Goal: Task Accomplishment & Management: Complete application form

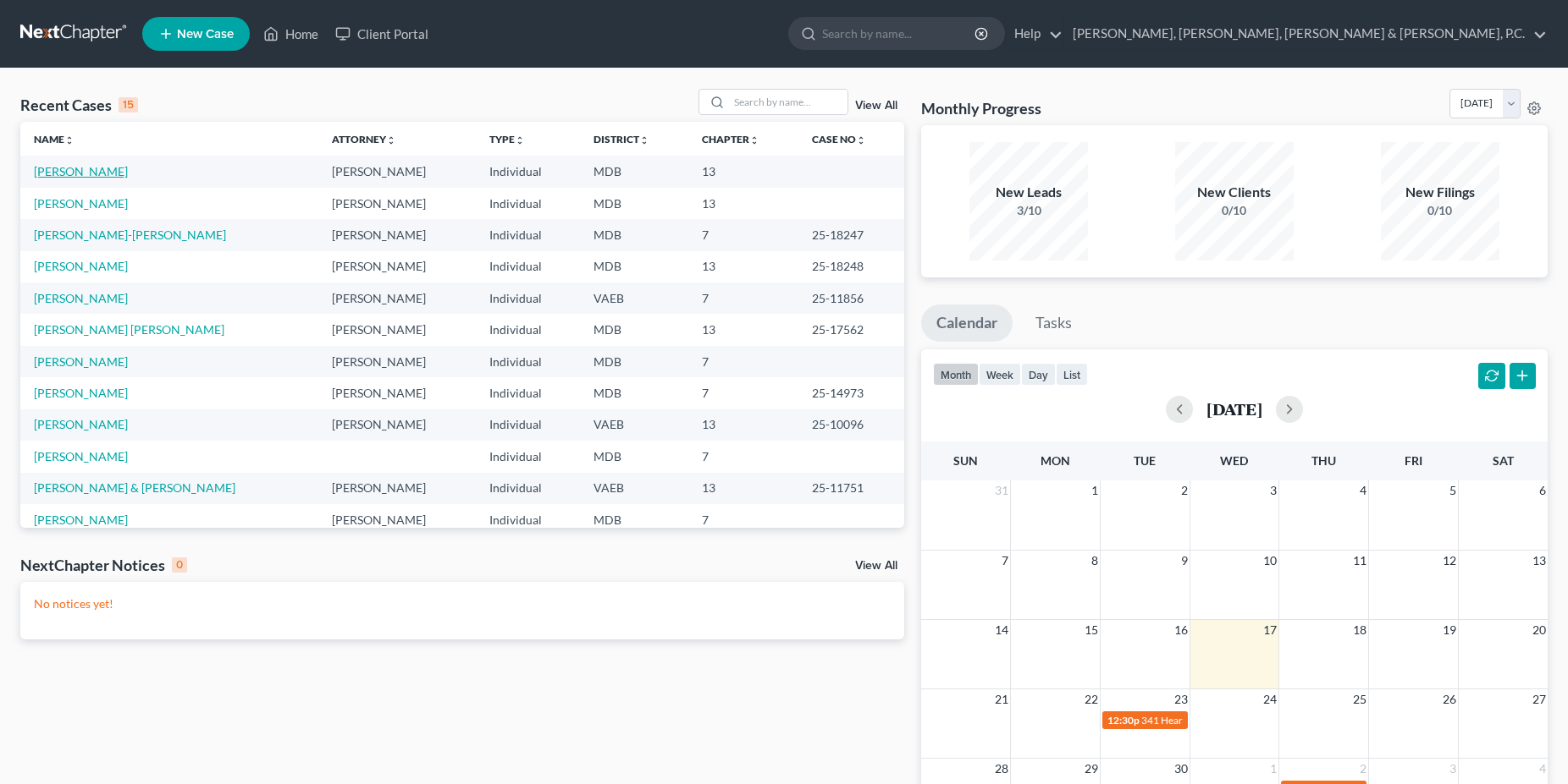
click at [99, 174] on link "[PERSON_NAME]" at bounding box center [81, 171] width 94 height 15
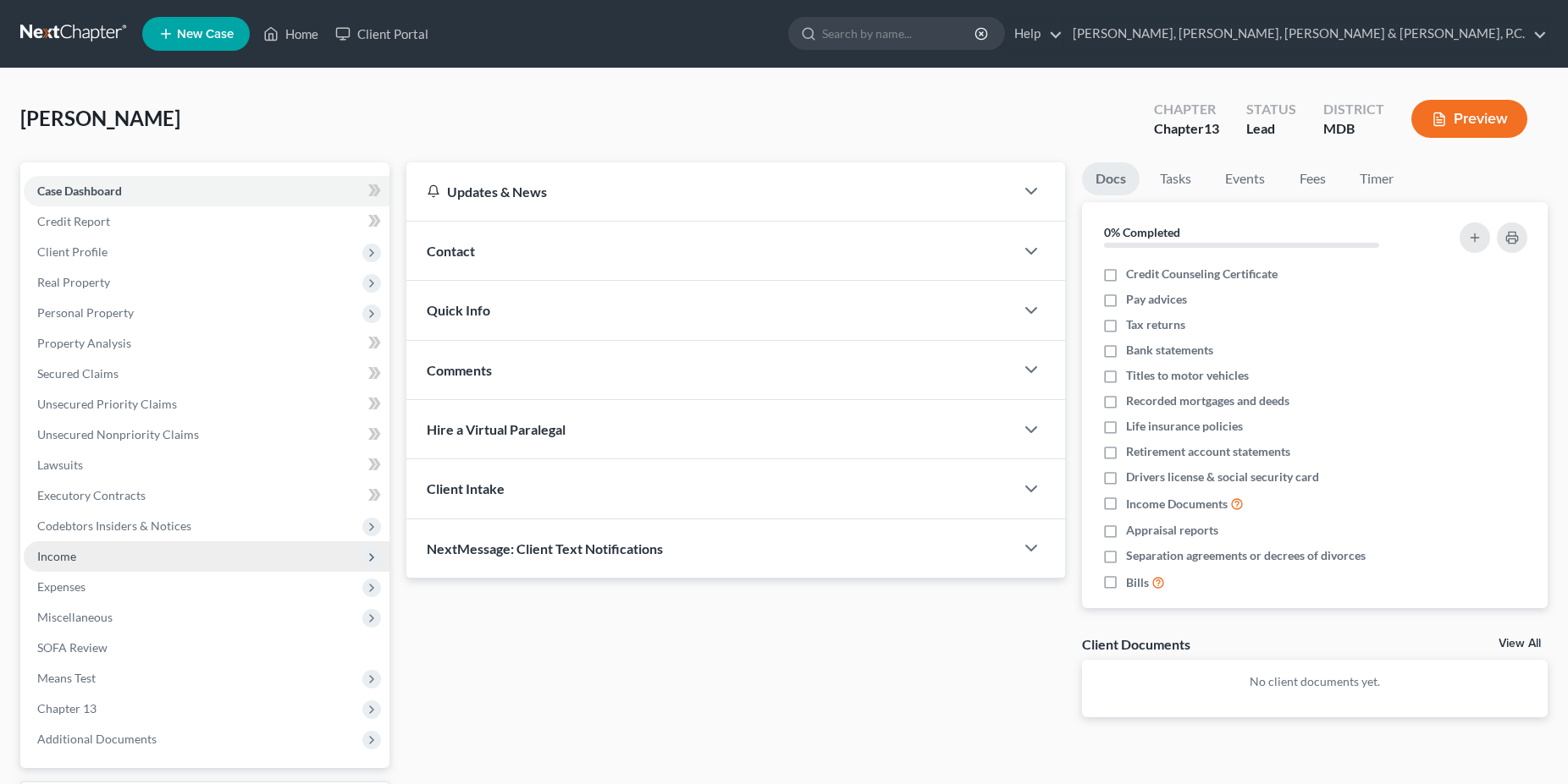
click at [75, 559] on span "Income" at bounding box center [56, 556] width 39 height 15
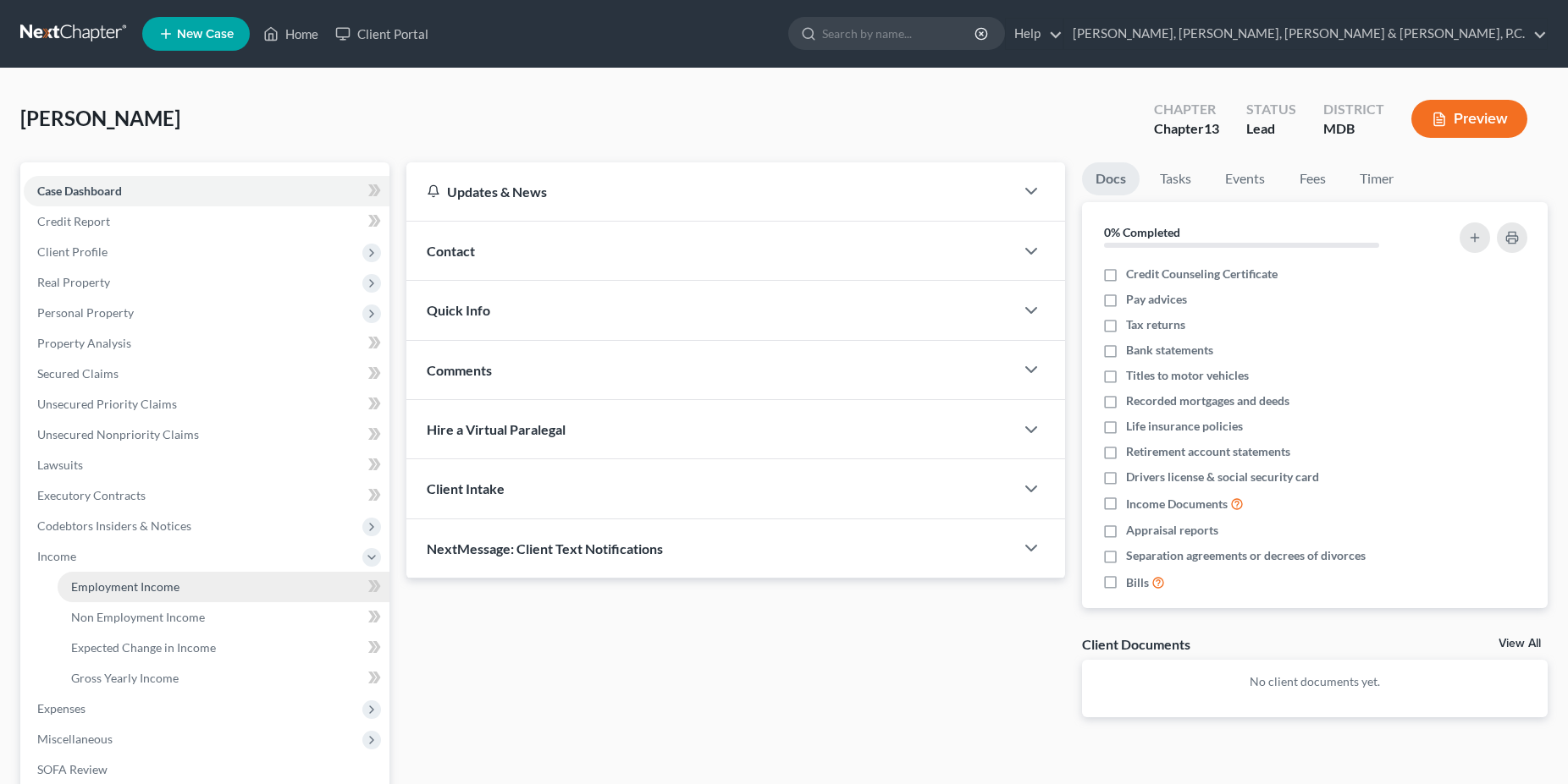
click at [88, 587] on span "Employment Income" at bounding box center [125, 587] width 109 height 15
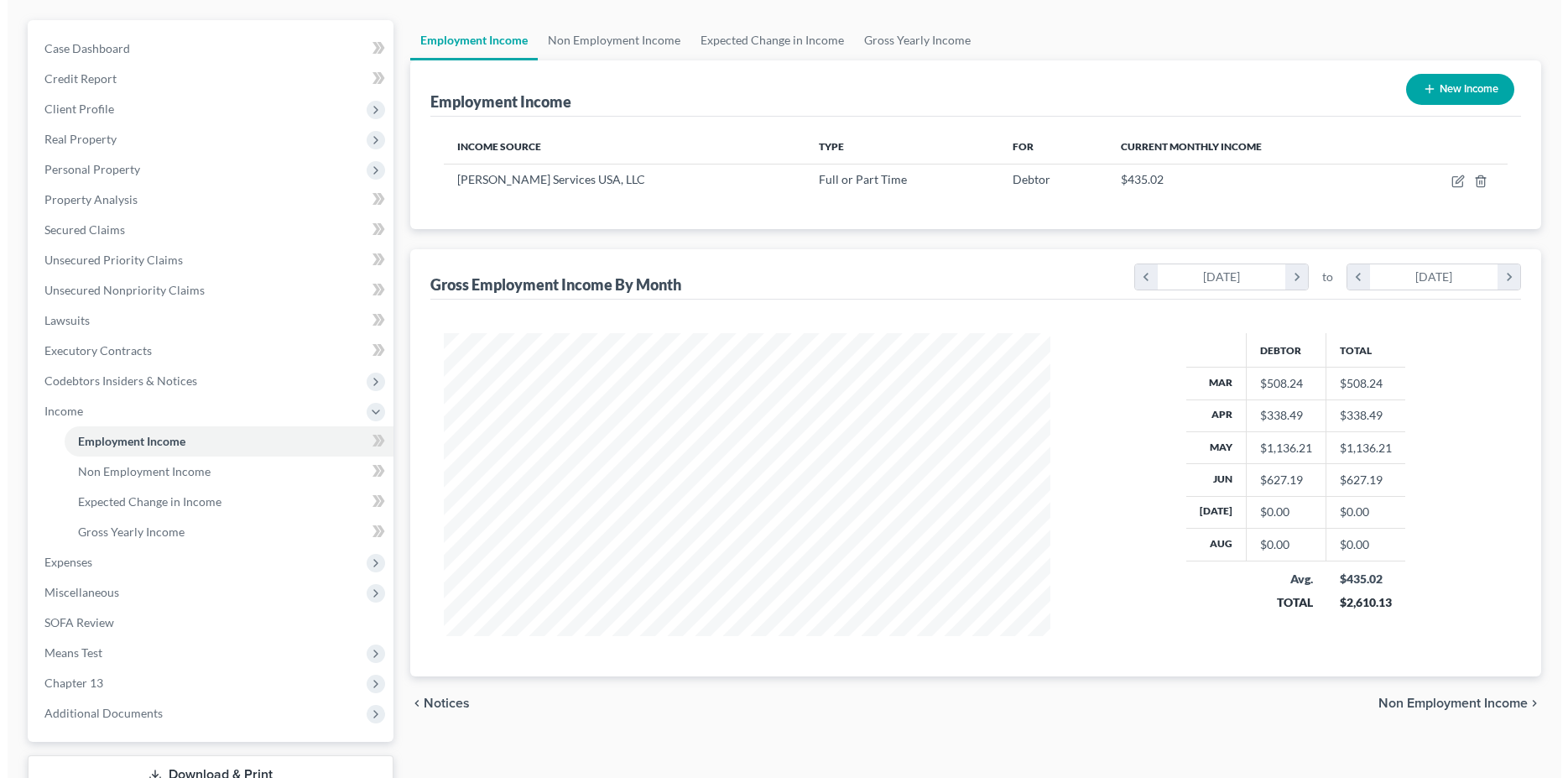
scroll to position [171, 0]
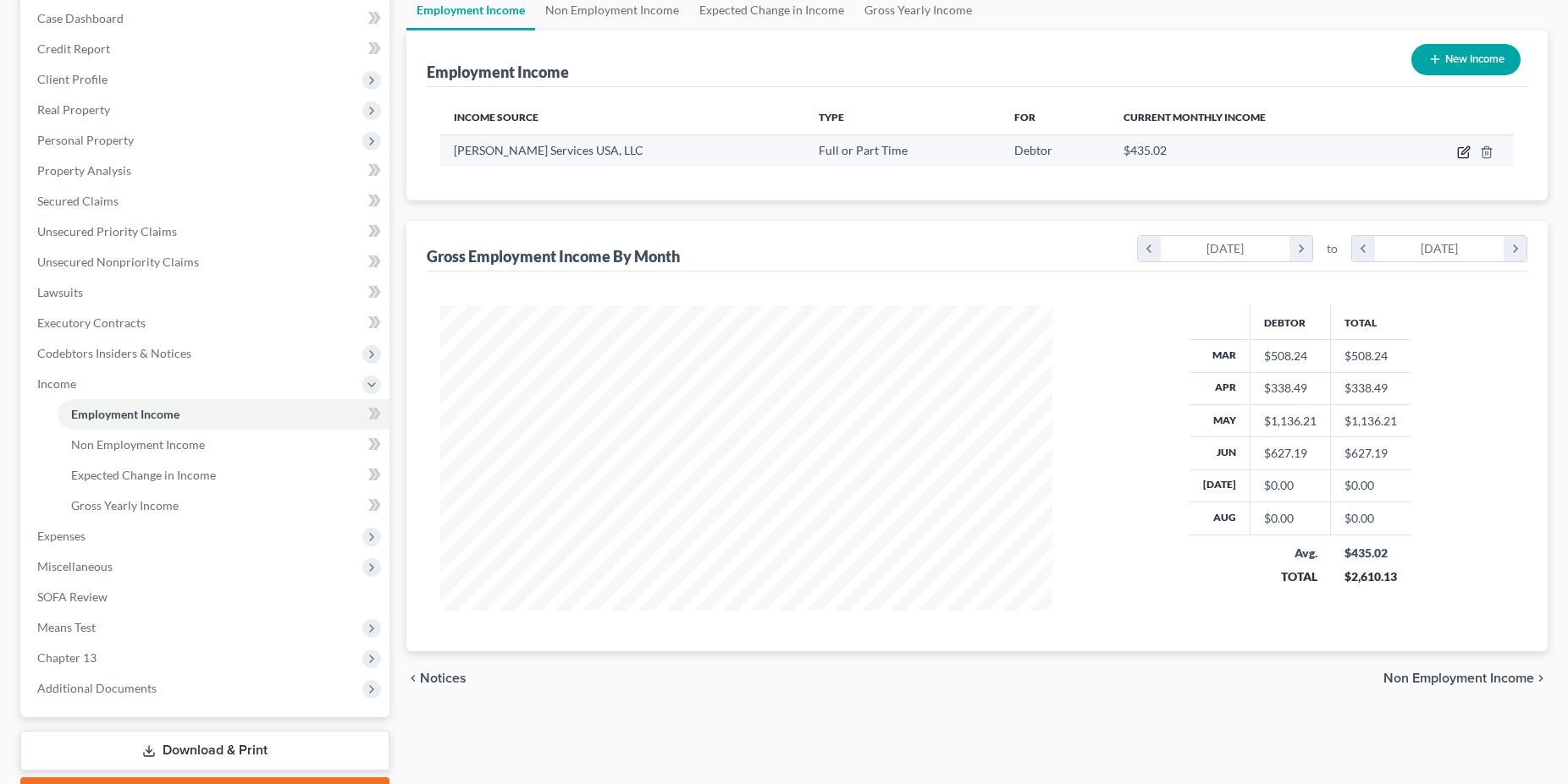
click at [1464, 154] on icon "button" at bounding box center [1465, 150] width 7 height 7
select select "0"
select select "23"
select select "3"
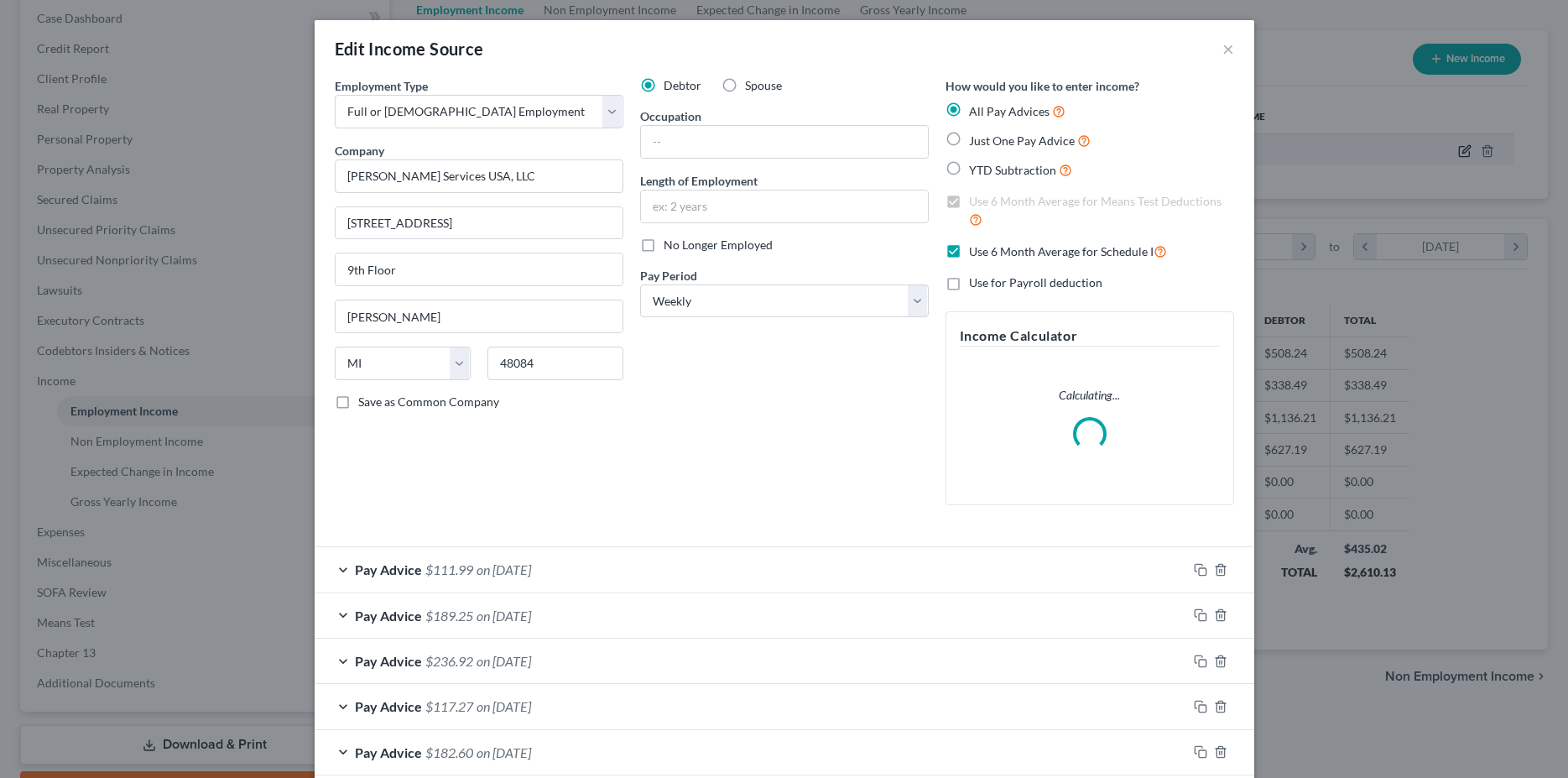
scroll to position [306, 646]
click at [680, 248] on span "No Longer Employed" at bounding box center [717, 245] width 109 height 15
click at [680, 248] on input "No Longer Employed" at bounding box center [676, 242] width 11 height 11
checkbox input "true"
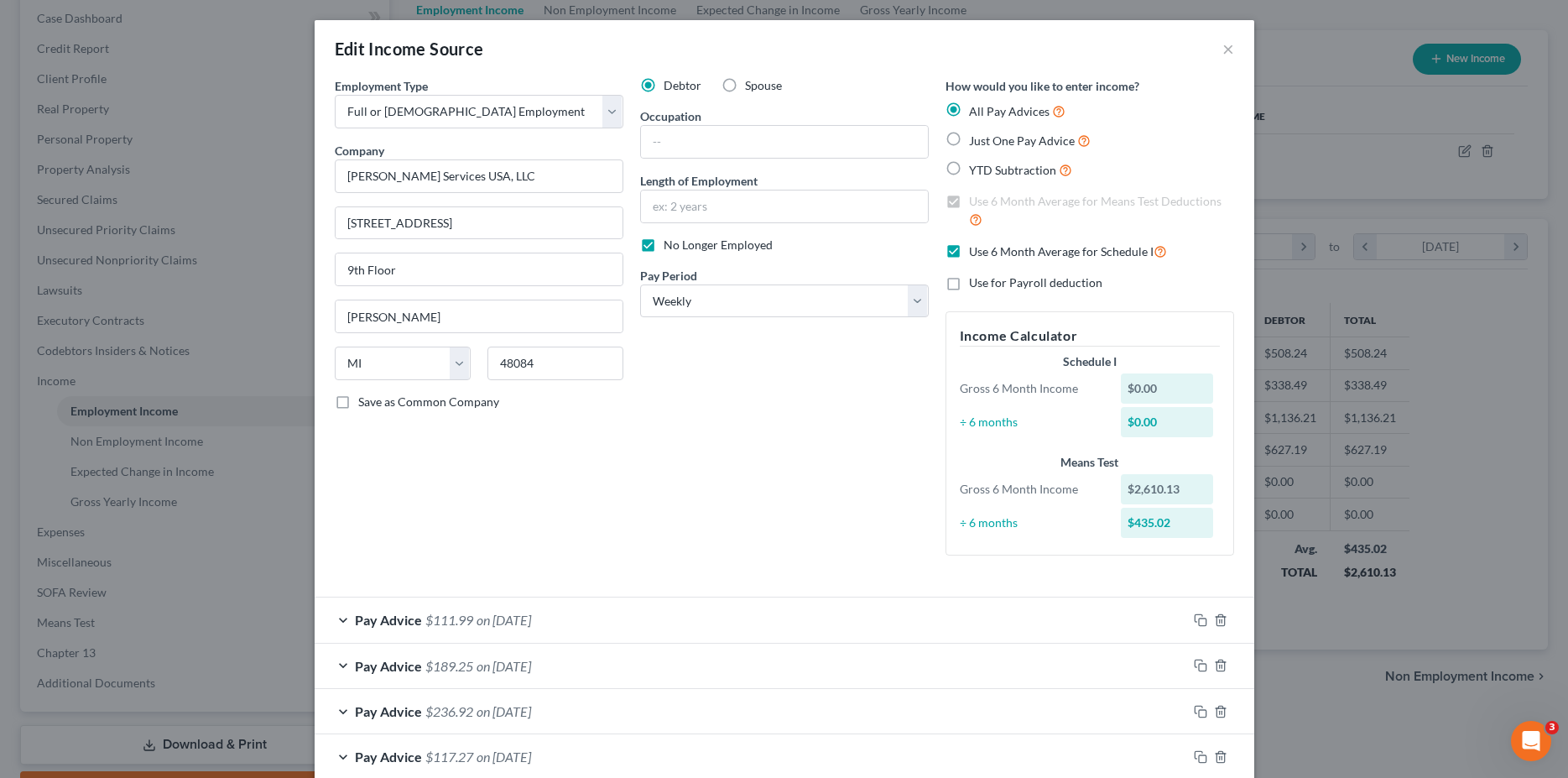
click at [969, 254] on label "Use 6 Month Average for Schedule I" at bounding box center [1068, 250] width 198 height 19
click at [976, 252] on input "Use 6 Month Average for Schedule I" at bounding box center [981, 247] width 11 height 11
checkbox input "false"
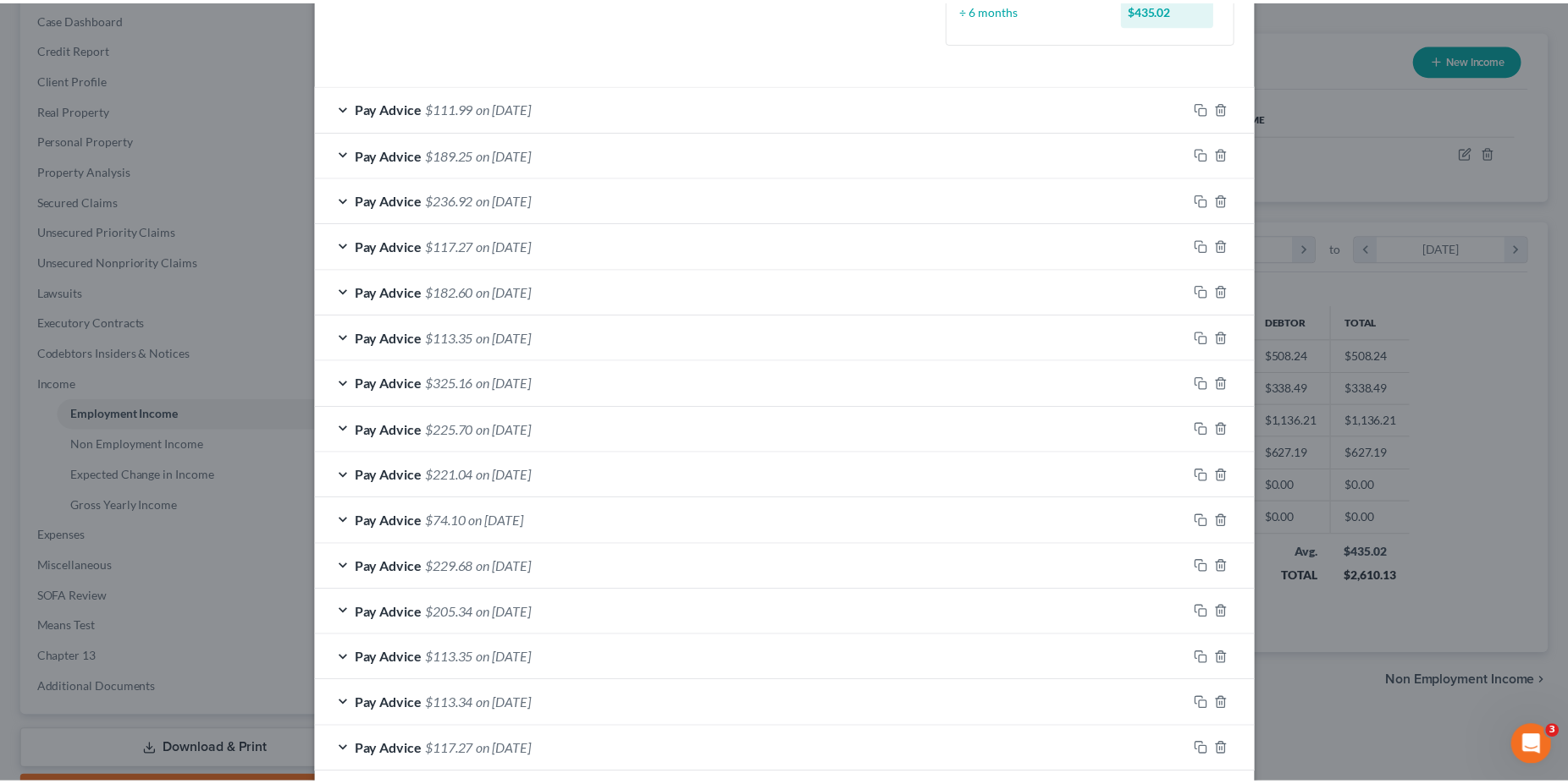
scroll to position [601, 0]
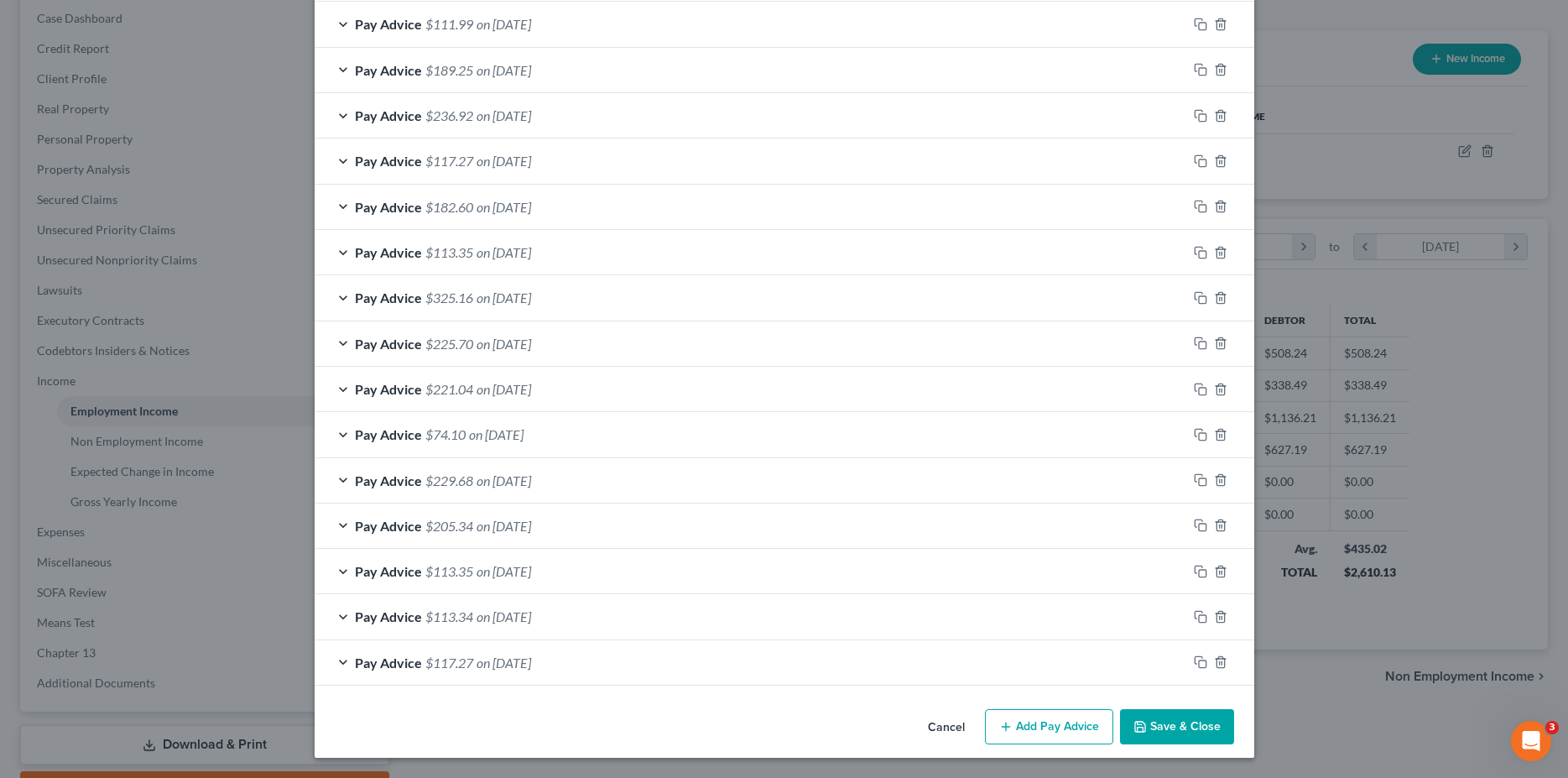
click at [1190, 727] on button "Save & Close" at bounding box center [1177, 727] width 114 height 36
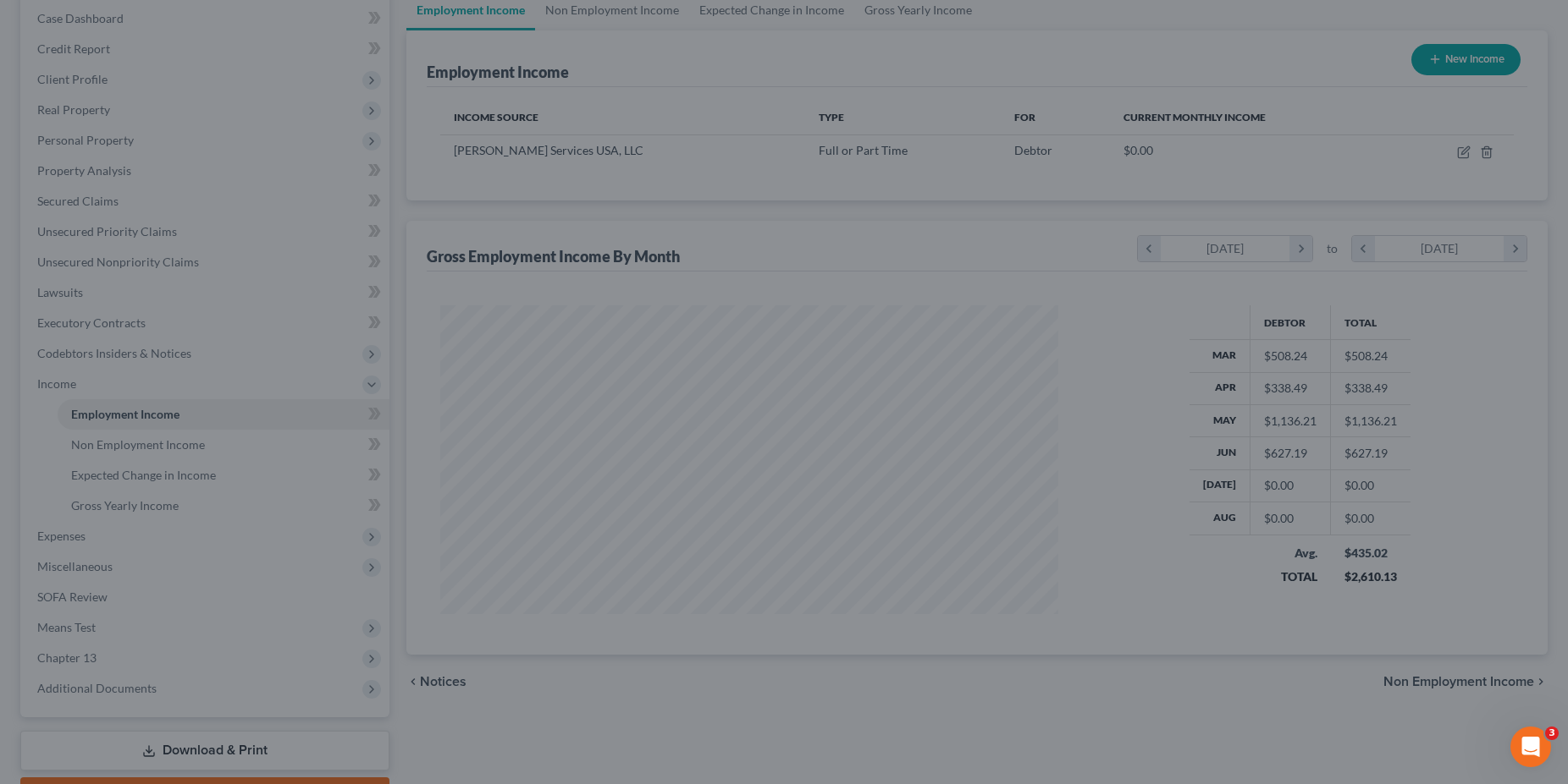
scroll to position [845764, 845920]
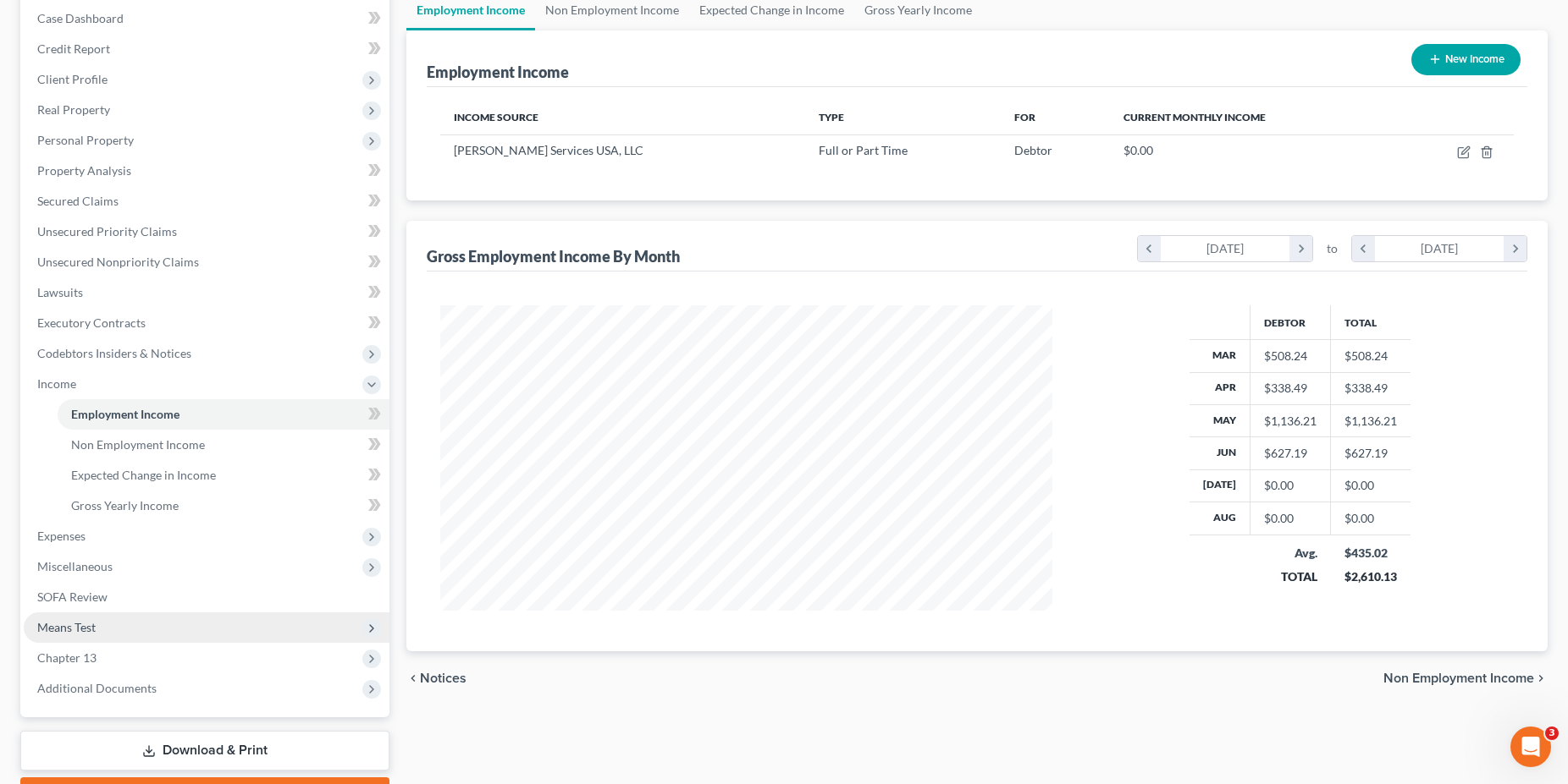
click at [77, 619] on span "Means Test" at bounding box center [206, 627] width 366 height 30
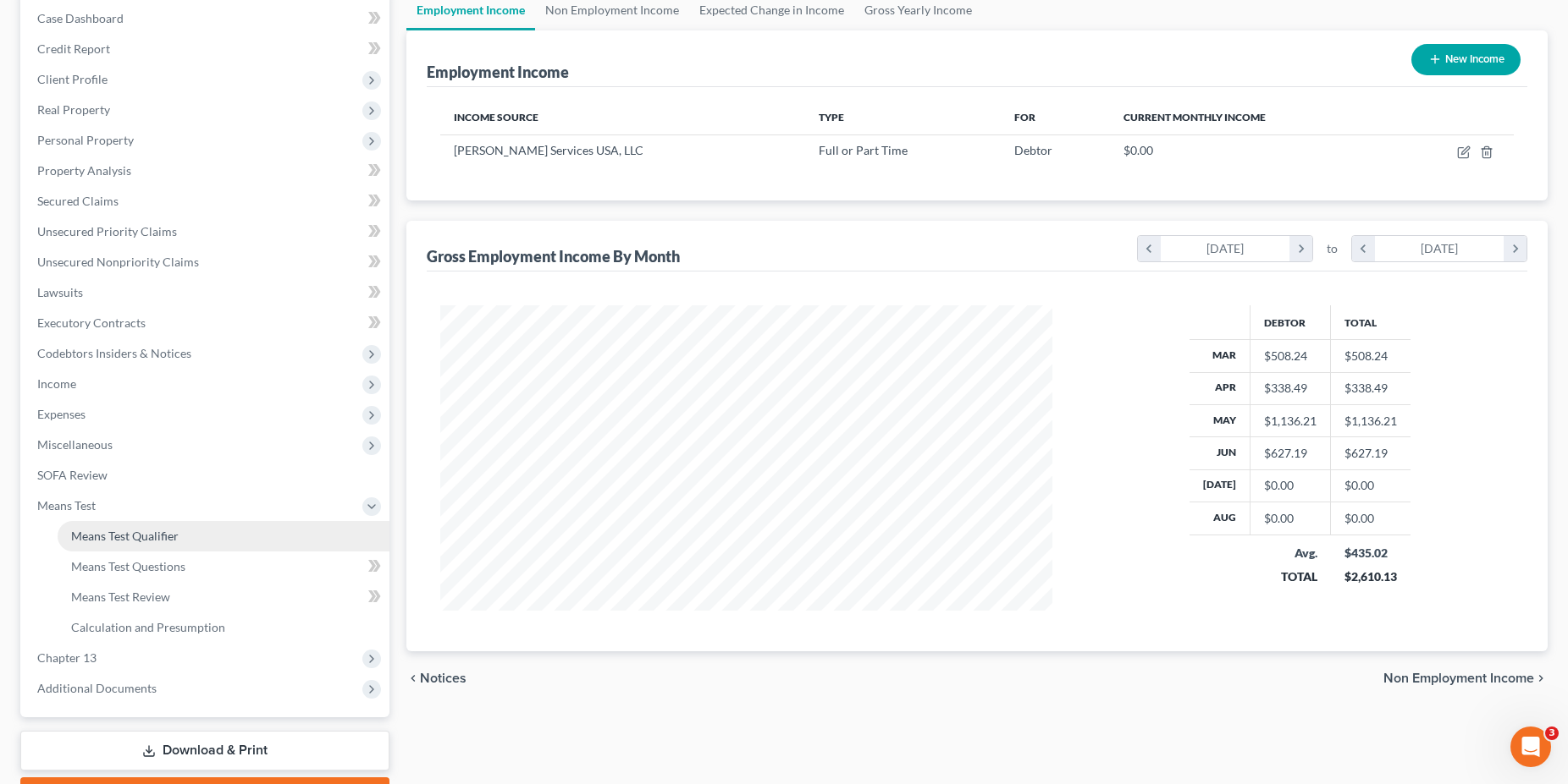
click at [115, 529] on span "Means Test Qualifier" at bounding box center [124, 536] width 108 height 15
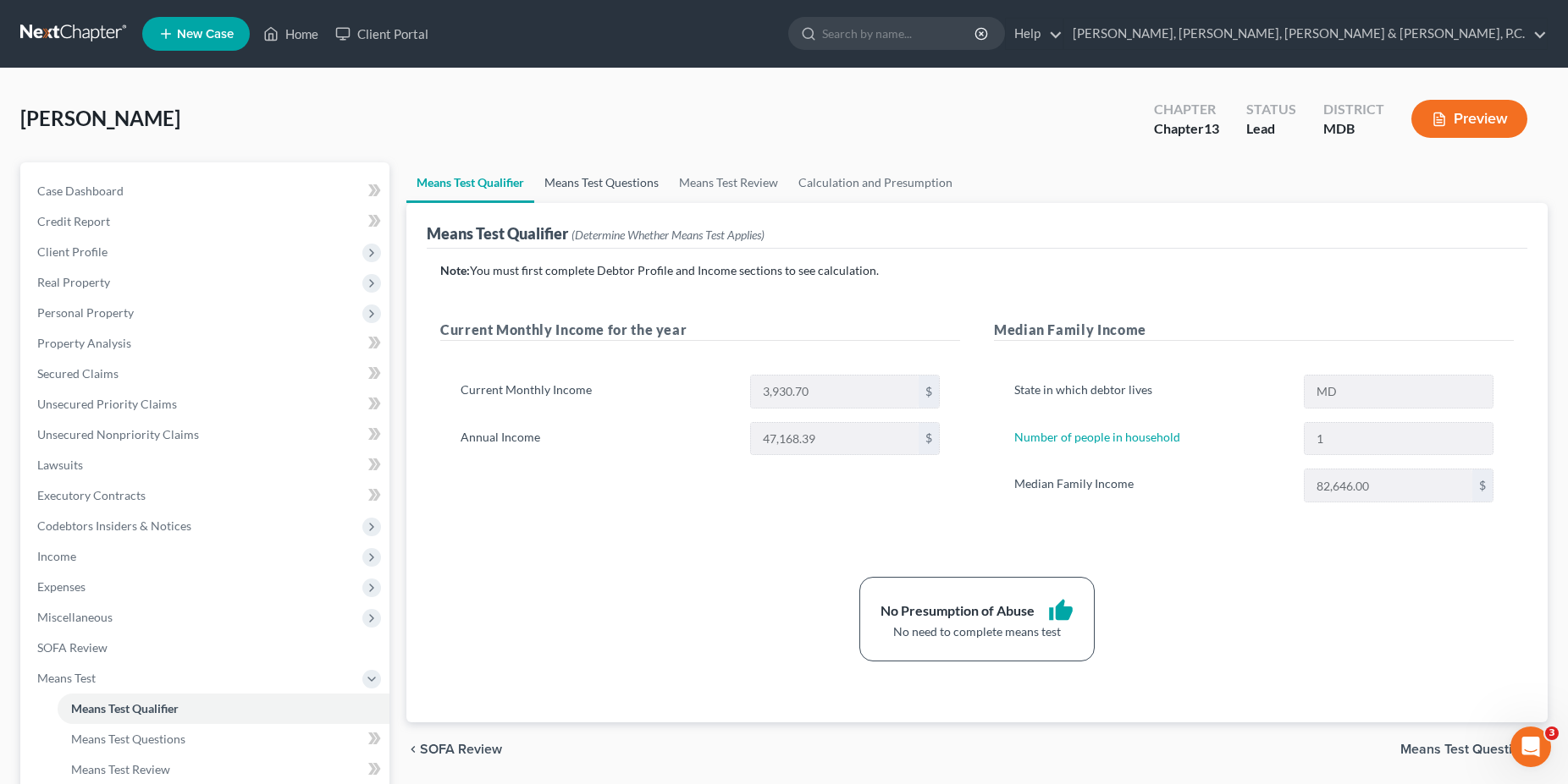
click at [566, 175] on link "Means Test Questions" at bounding box center [601, 182] width 135 height 41
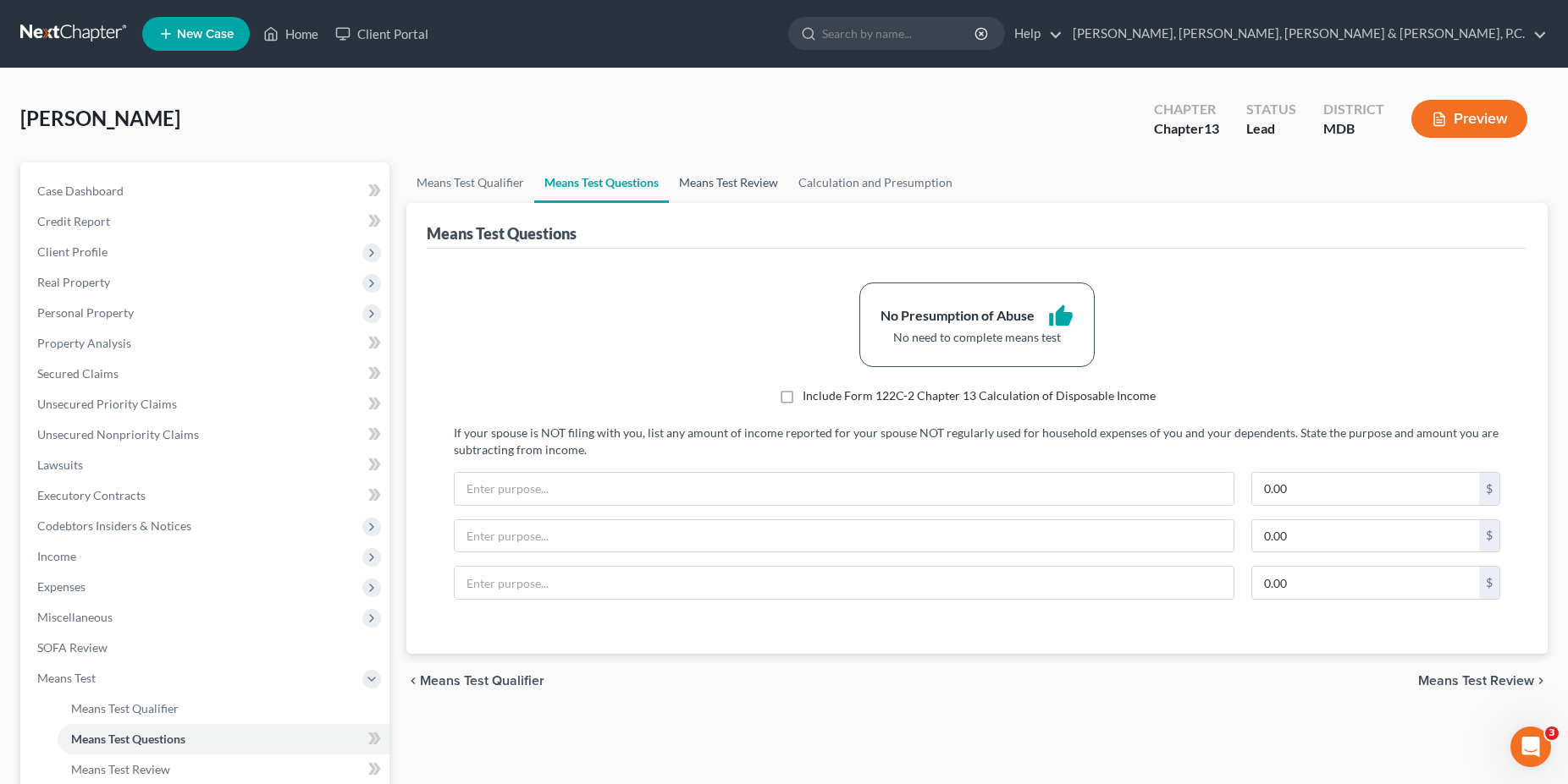
click at [731, 181] on link "Means Test Review" at bounding box center [728, 182] width 119 height 41
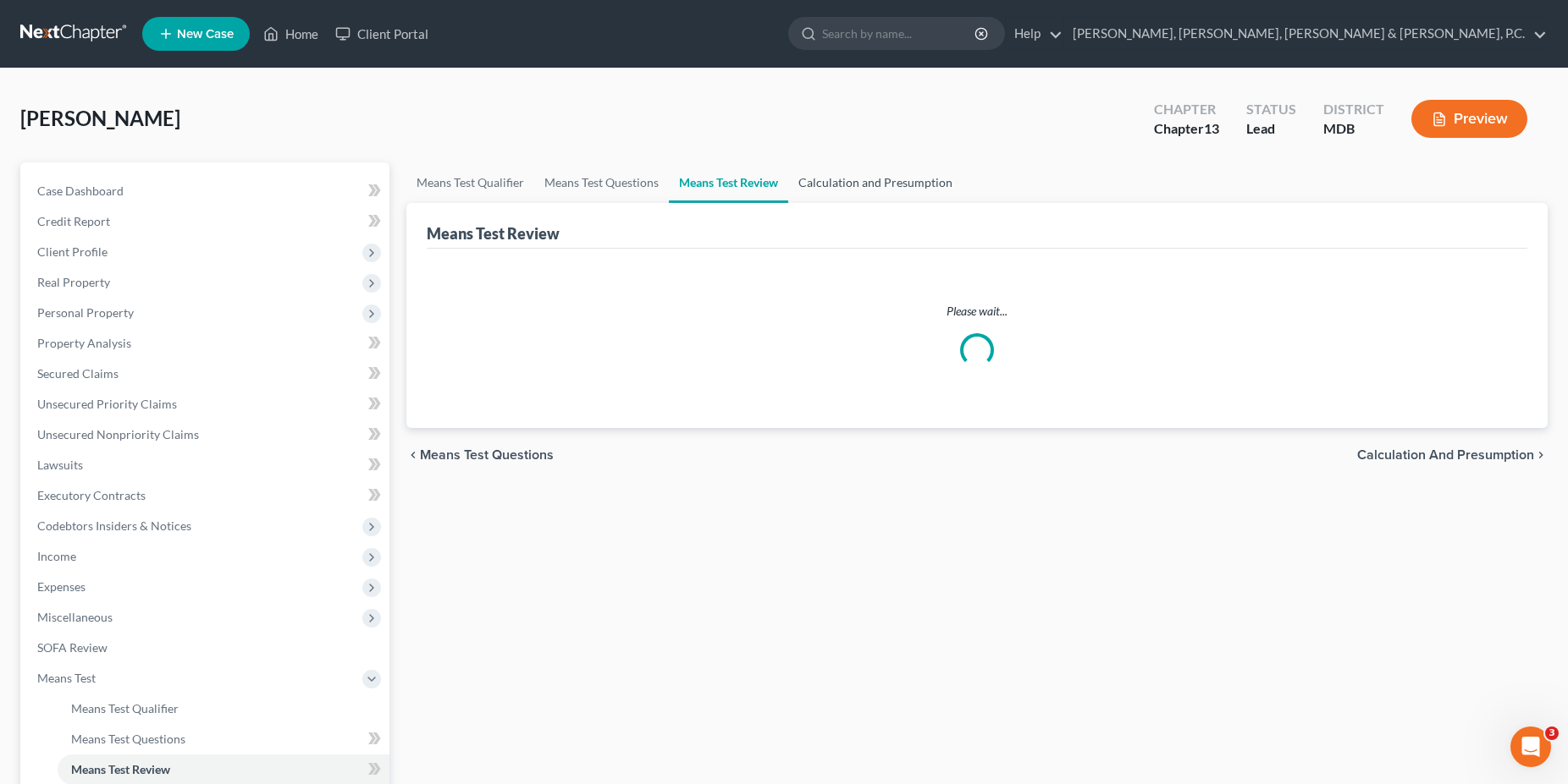
click at [887, 183] on link "Calculation and Presumption" at bounding box center [875, 182] width 174 height 41
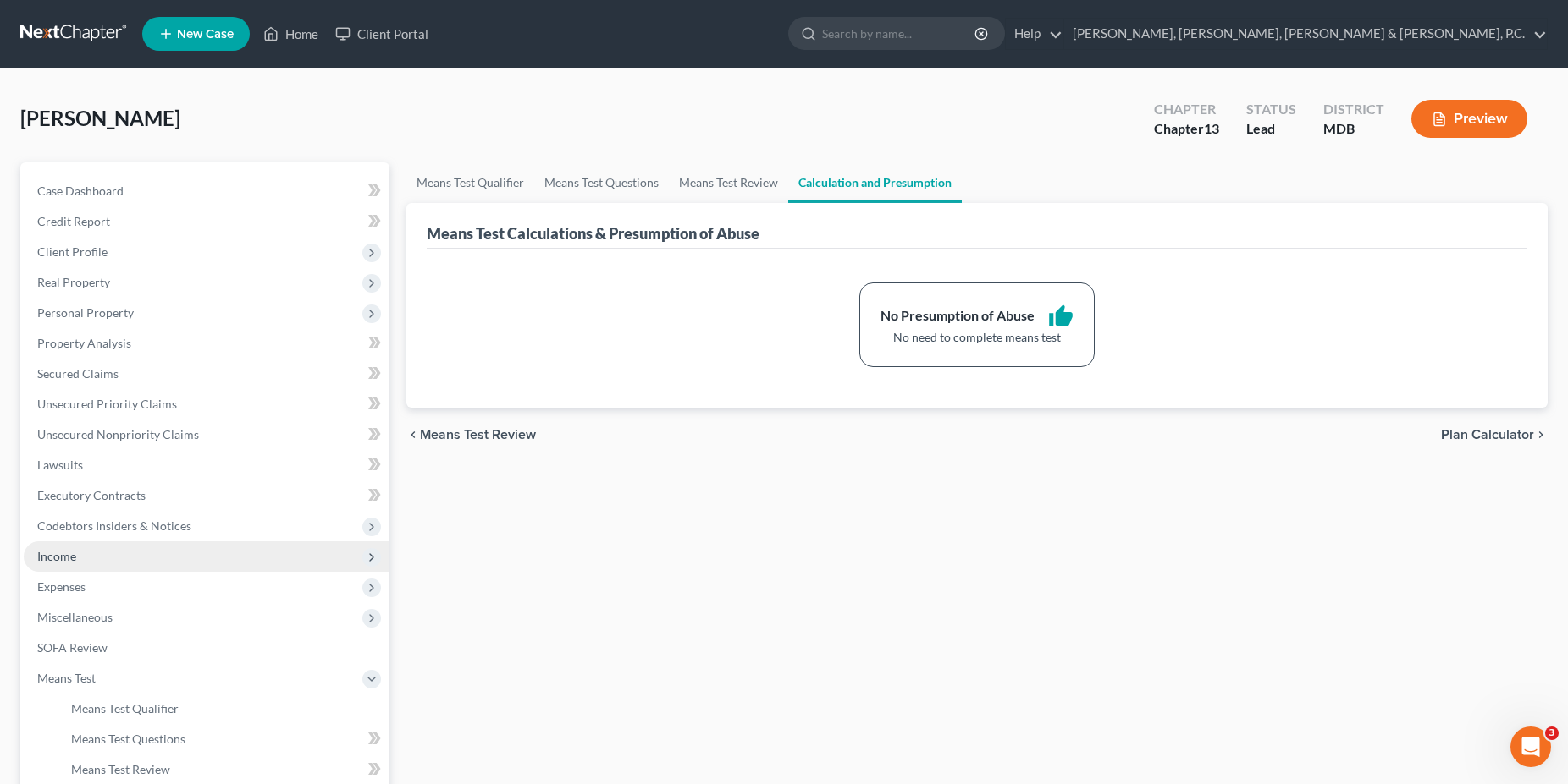
click at [67, 562] on span "Income" at bounding box center [56, 556] width 39 height 15
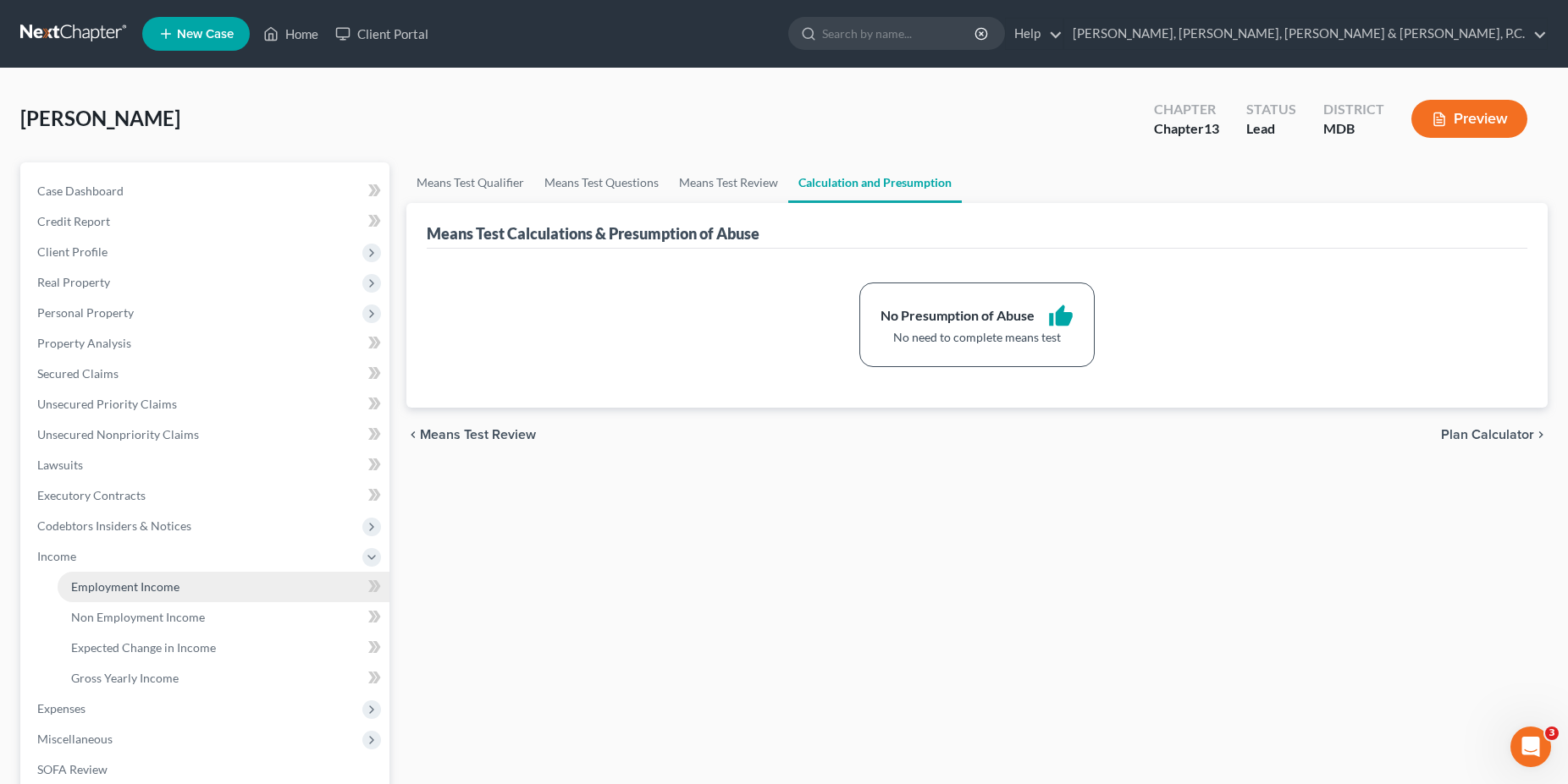
click at [99, 588] on span "Employment Income" at bounding box center [125, 587] width 109 height 15
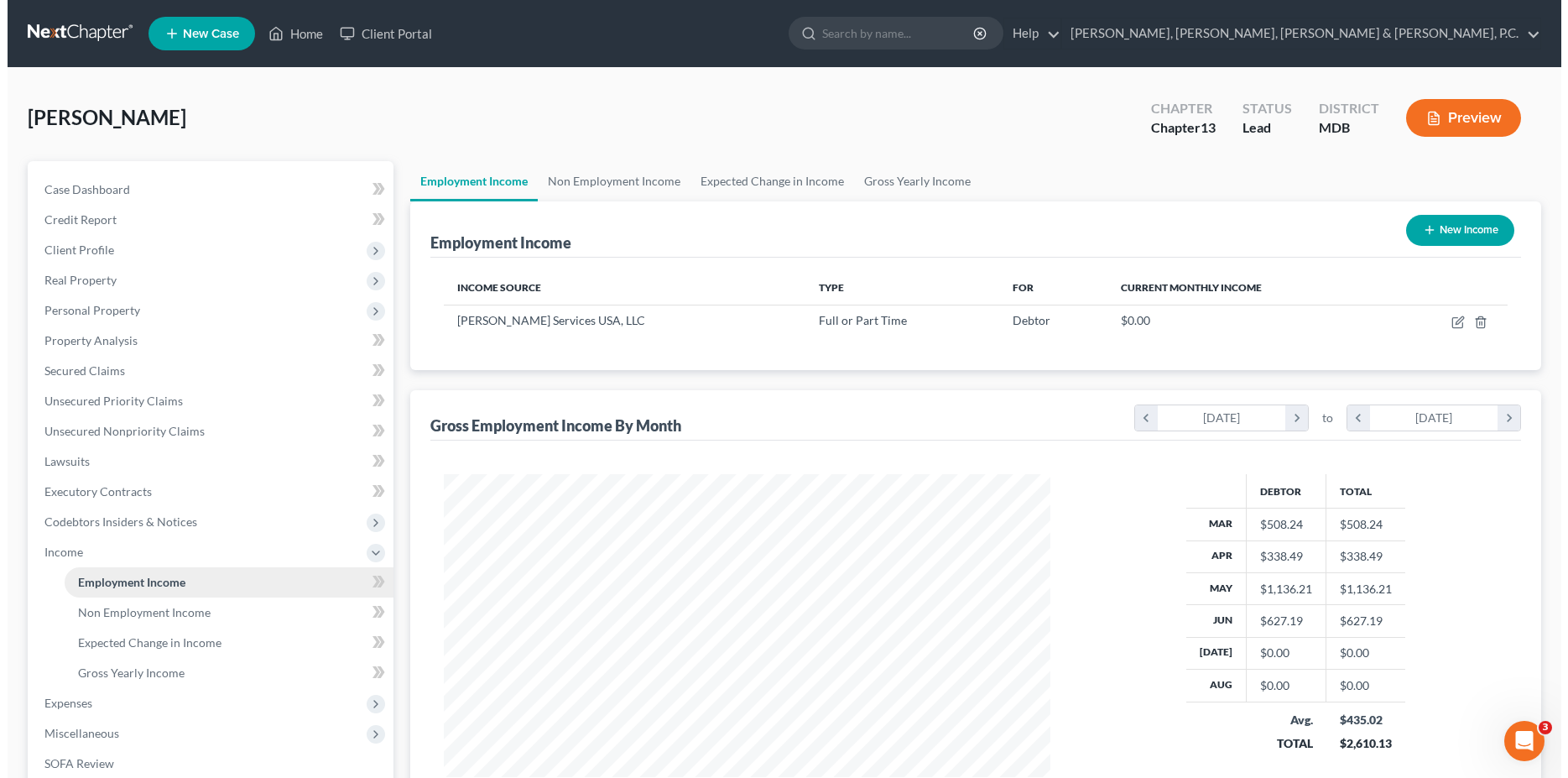
scroll to position [304, 641]
click at [1466, 101] on button "Preview" at bounding box center [1457, 117] width 115 height 37
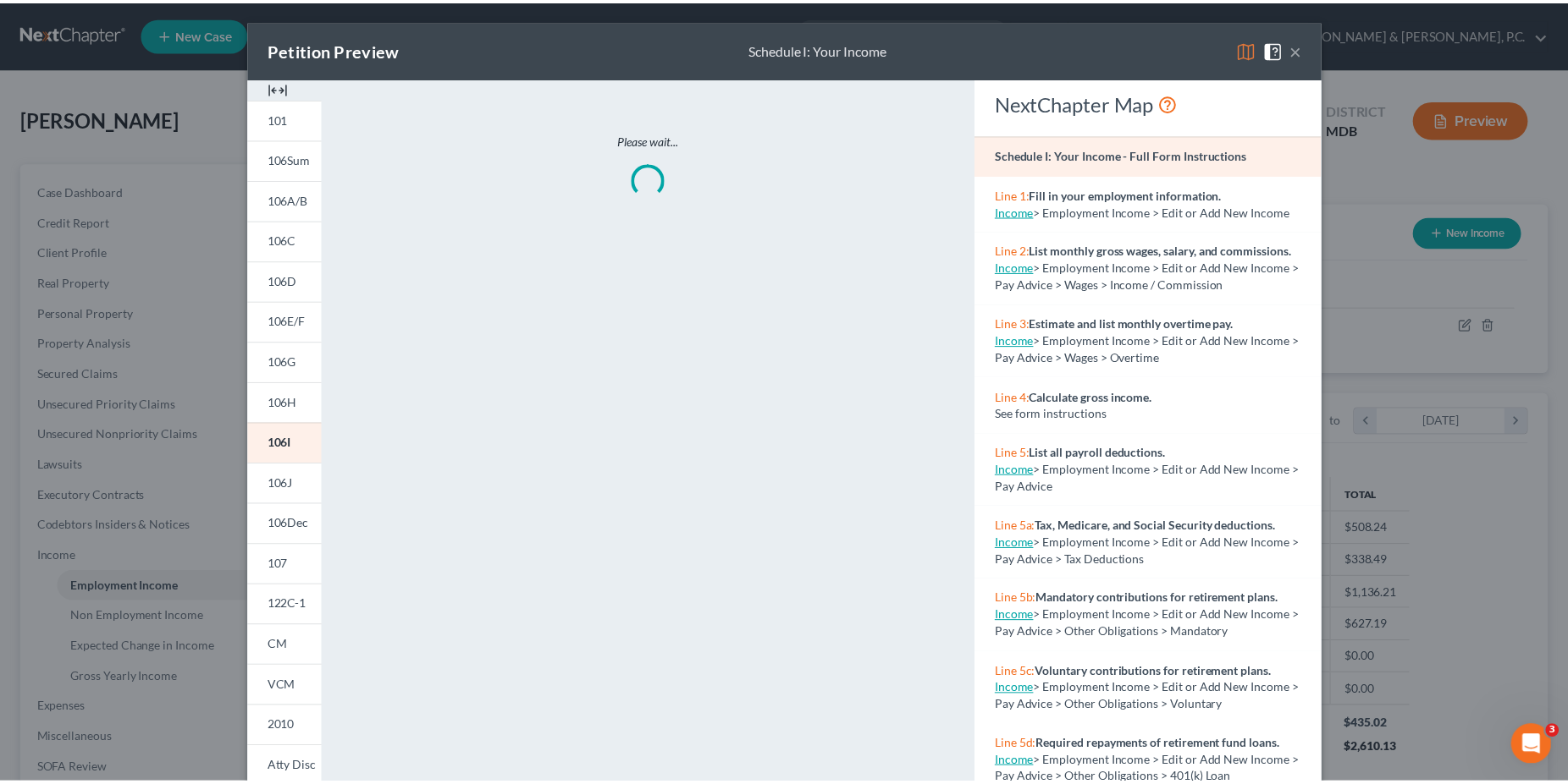
scroll to position [309, 652]
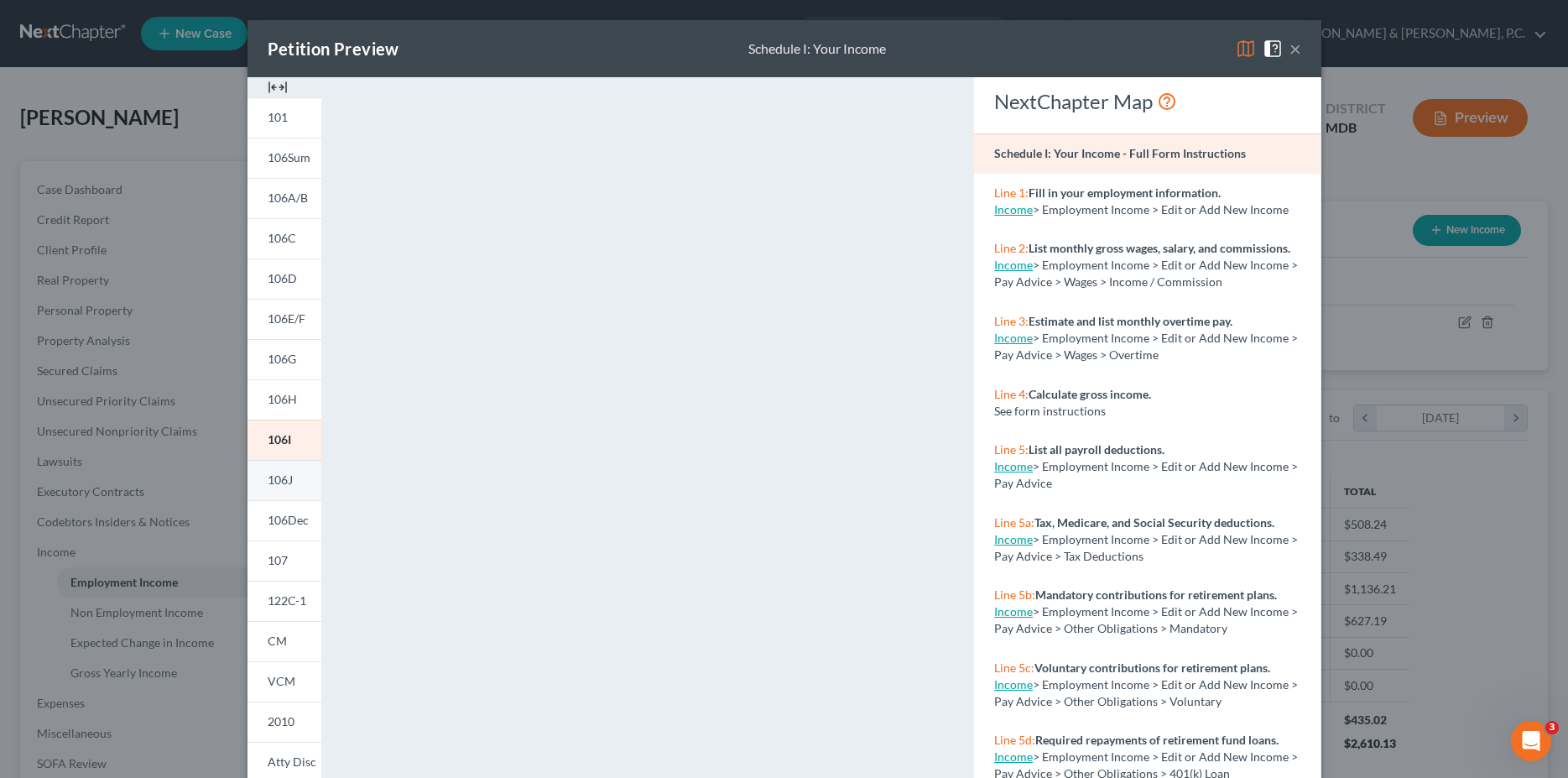
click at [285, 477] on span "106J" at bounding box center [281, 480] width 26 height 15
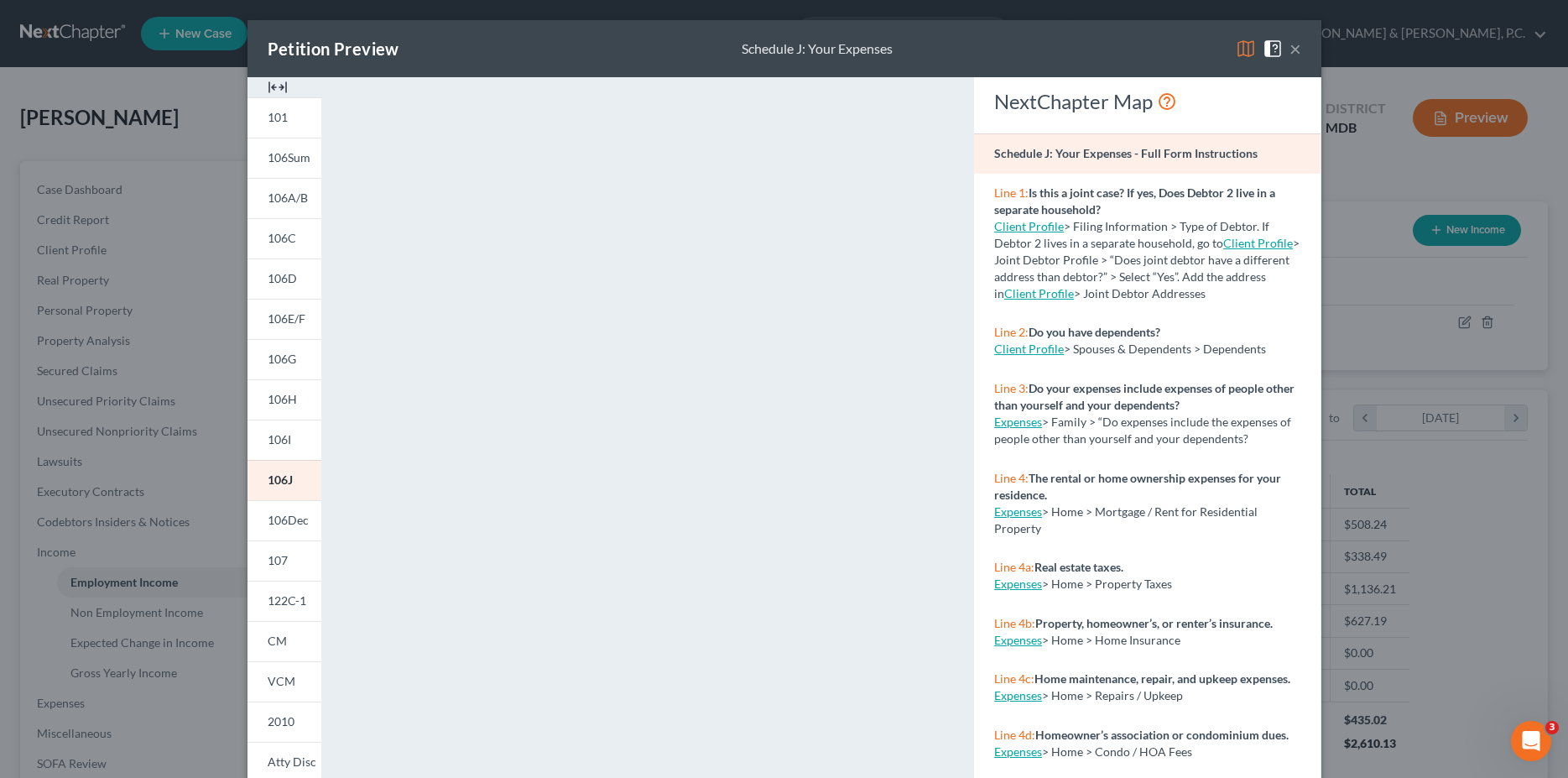
click at [1411, 322] on div "Petition Preview Schedule J: Your Expenses × 101 106Sum 106A/B 106C 106D 106E/F…" at bounding box center [784, 389] width 1568 height 778
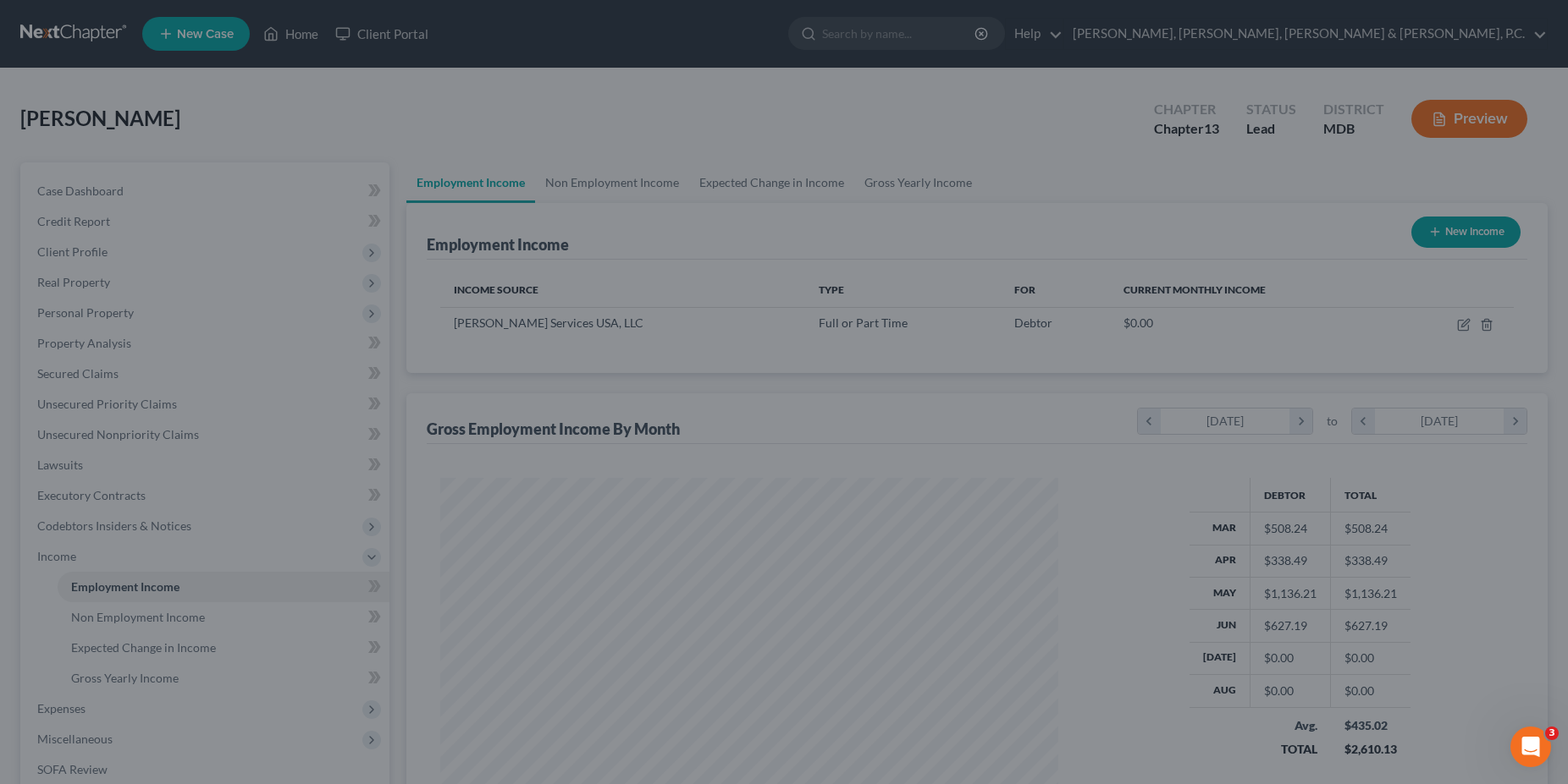
scroll to position [845764, 845920]
